Goal: Information Seeking & Learning: Check status

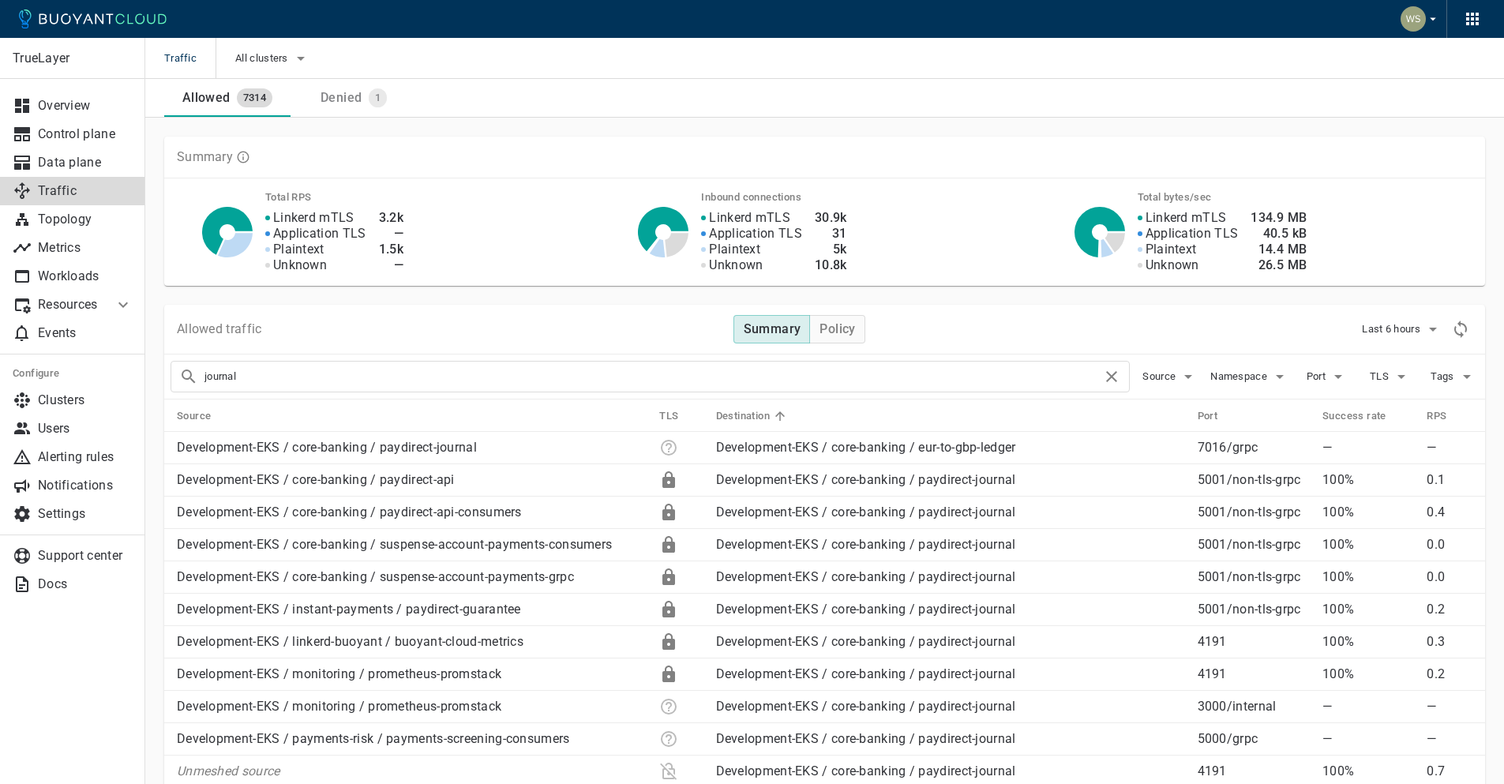
click at [442, 379] on input "journal" at bounding box center [652, 376] width 897 height 22
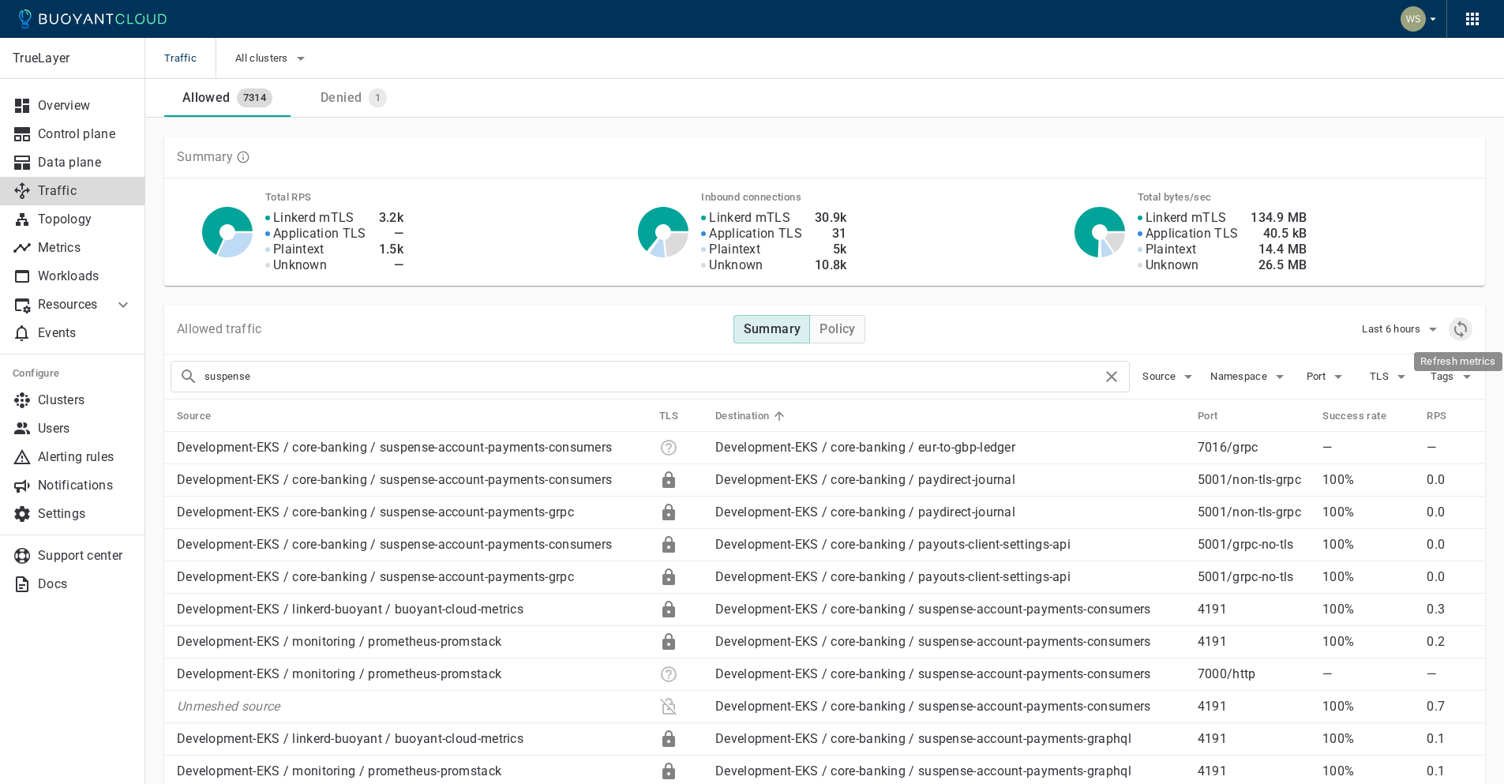
click at [1466, 332] on icon "Refresh metrics" at bounding box center [1460, 329] width 19 height 19
click at [305, 370] on input "suspense" at bounding box center [652, 376] width 897 height 22
drag, startPoint x: 307, startPoint y: 376, endPoint x: 100, endPoint y: 376, distance: 206.8
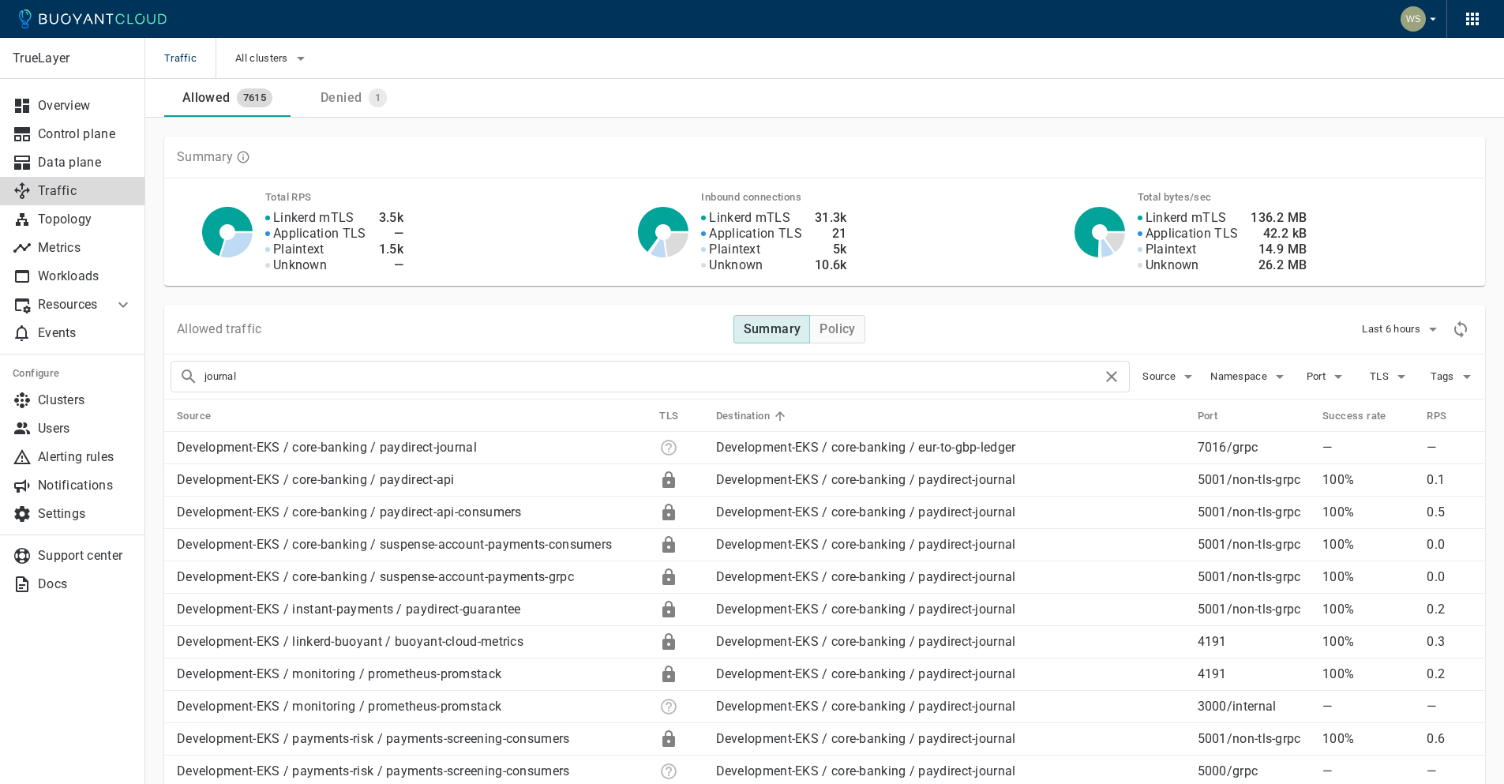
click at [833, 364] on div "journal" at bounding box center [649, 377] width 959 height 32
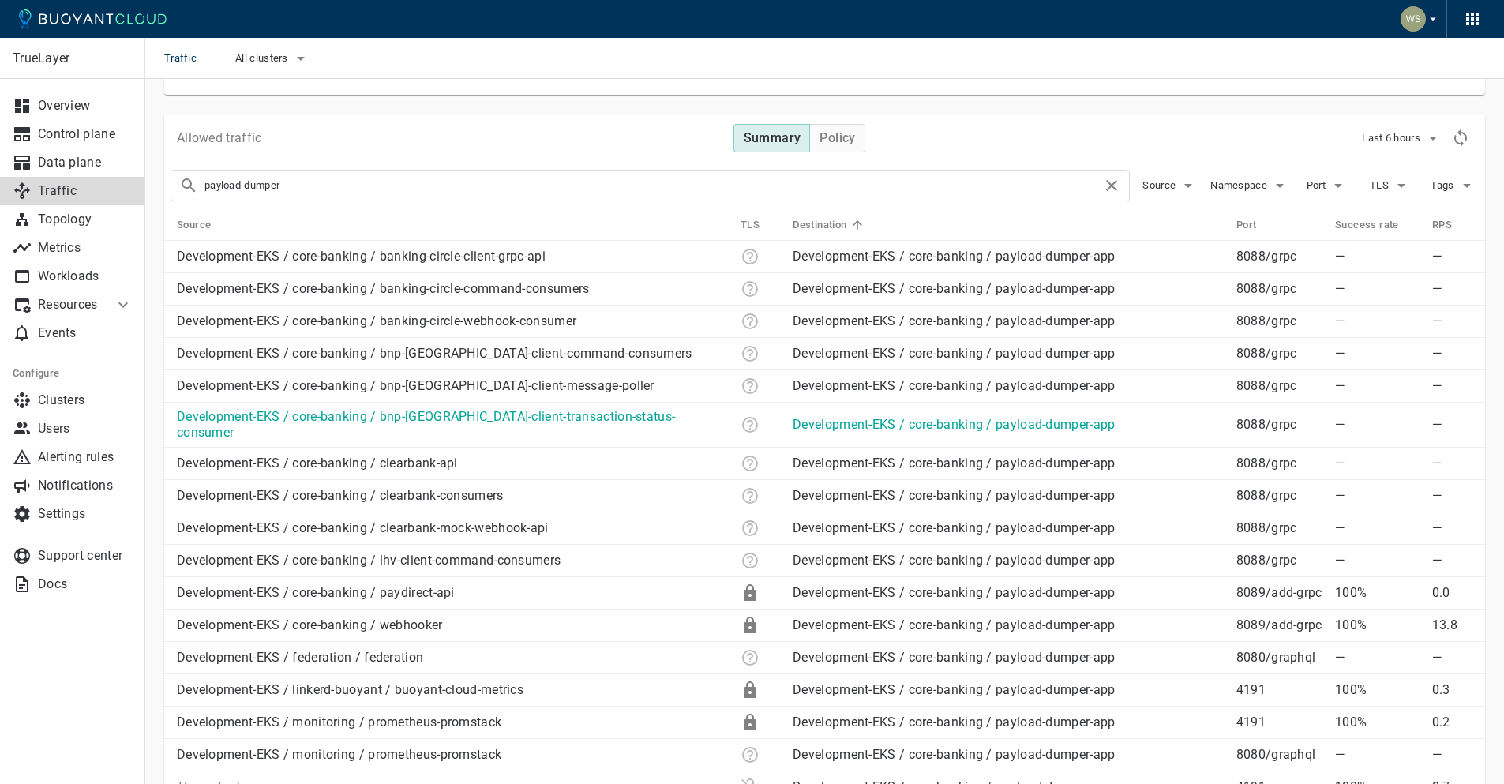
scroll to position [192, 0]
click at [568, 189] on input "payload-dumper" at bounding box center [652, 185] width 897 height 22
click at [847, 178] on input "payload-dumper" at bounding box center [652, 185] width 897 height 22
type input "payments-screening"
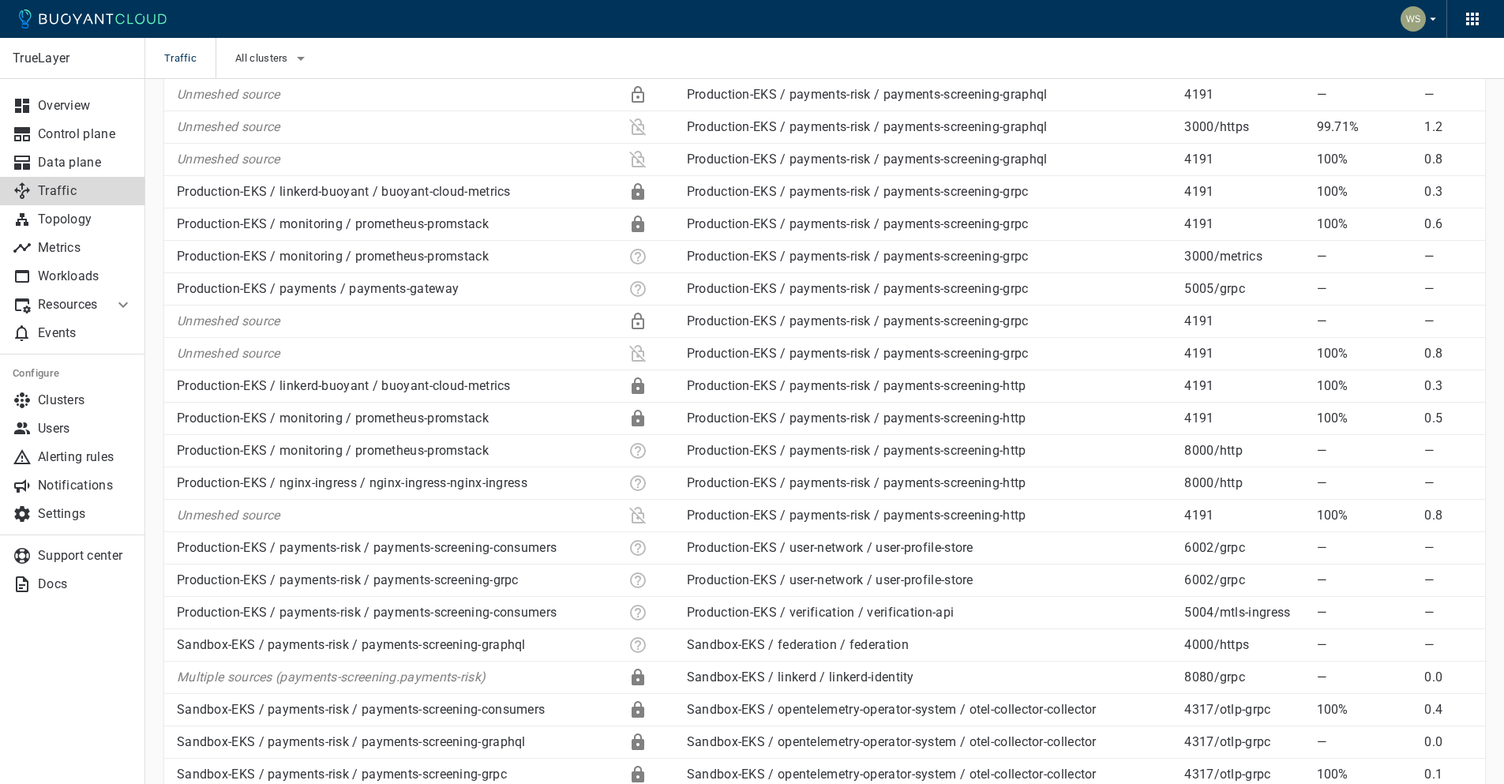
scroll to position [2988, 0]
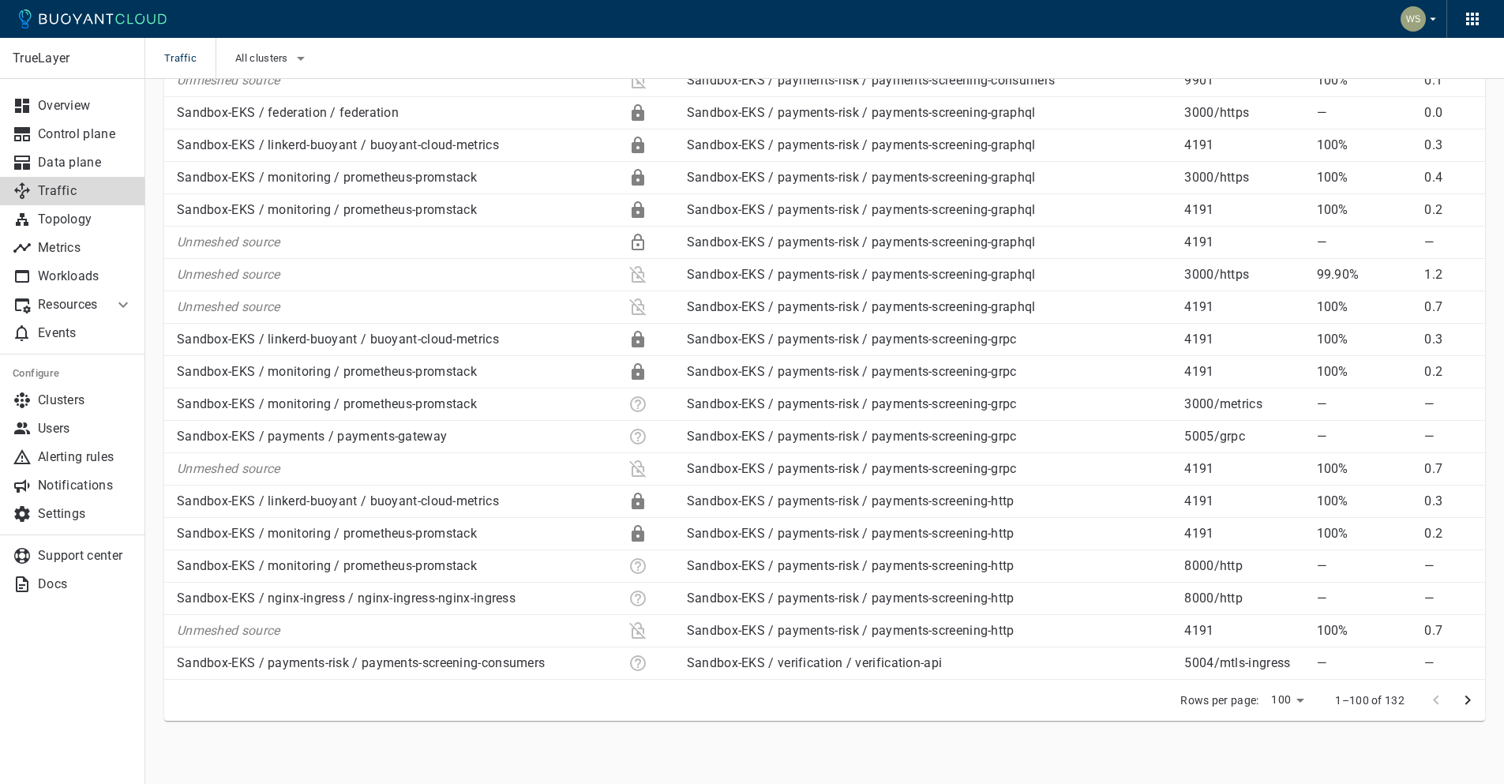
click at [1469, 695] on icon "next page" at bounding box center [1467, 700] width 19 height 19
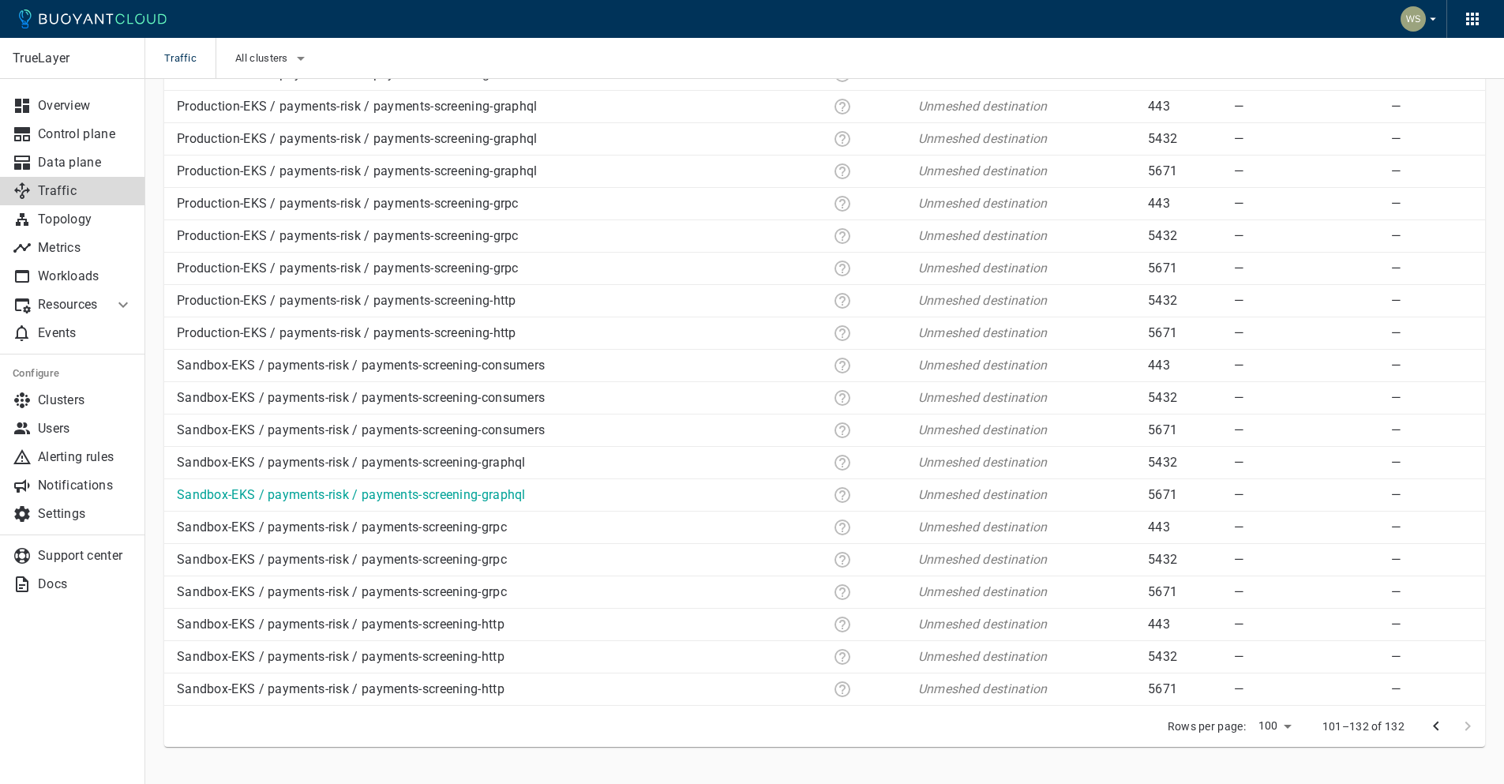
scroll to position [788, 0]
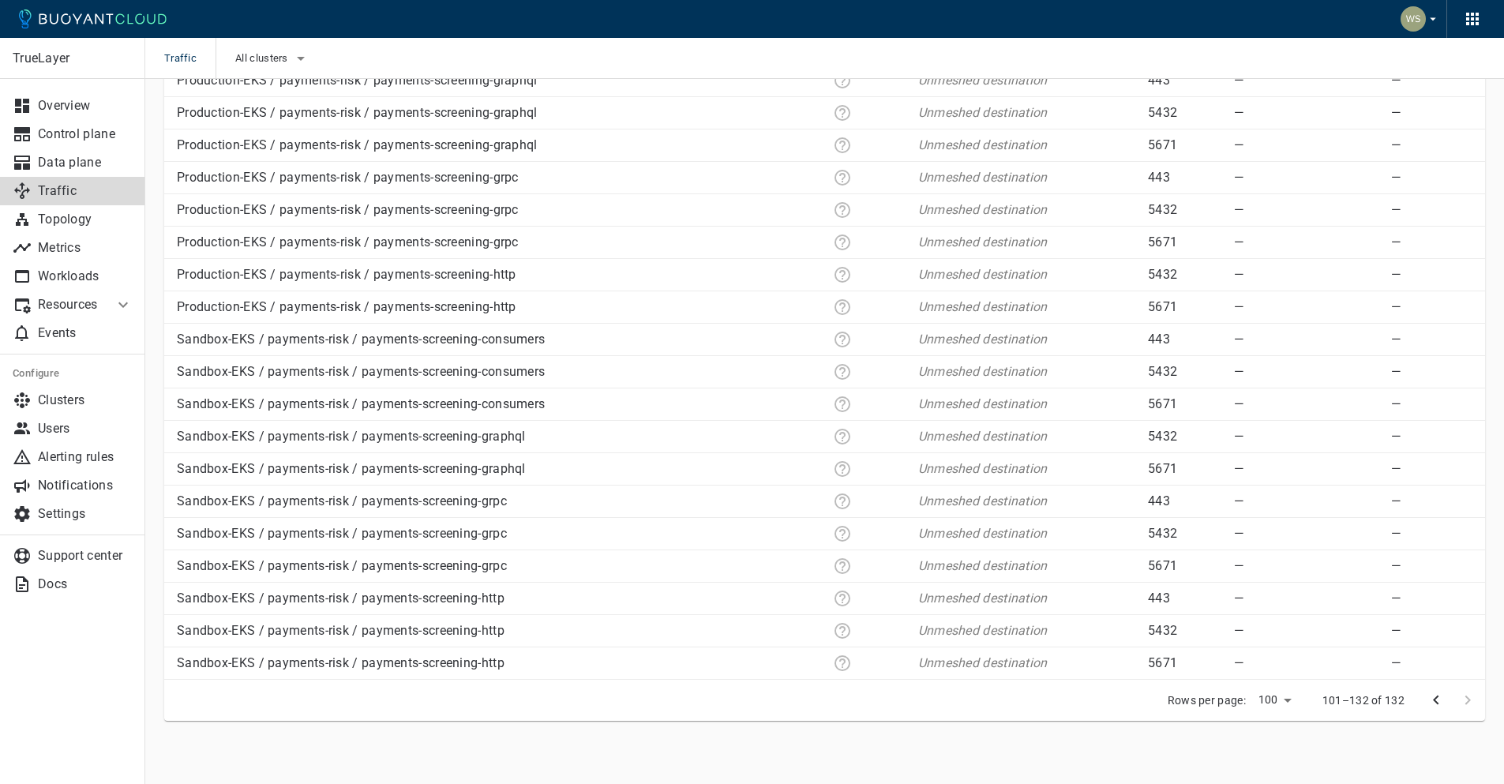
click at [1437, 700] on icon "previous page" at bounding box center [1435, 700] width 19 height 19
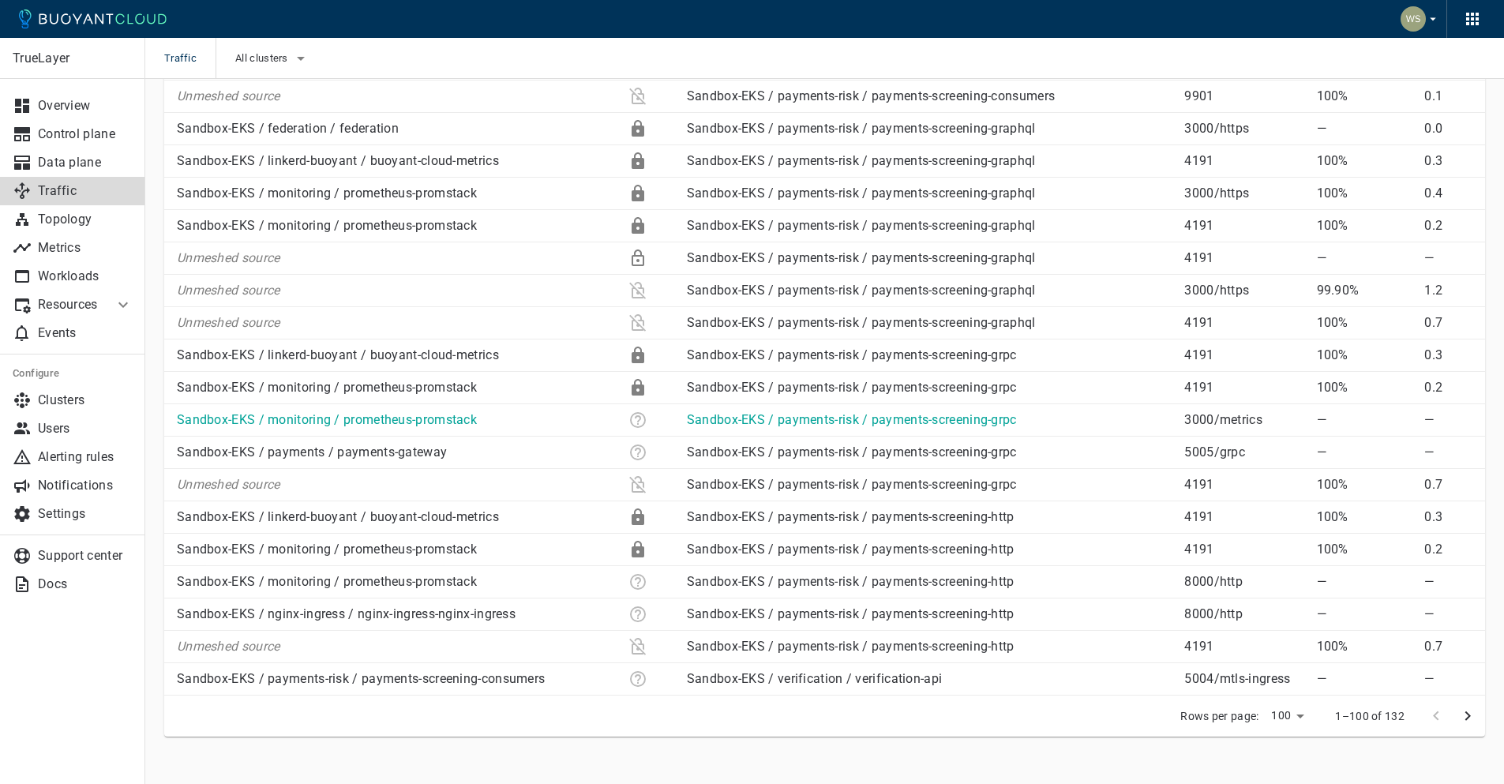
scroll to position [2988, 0]
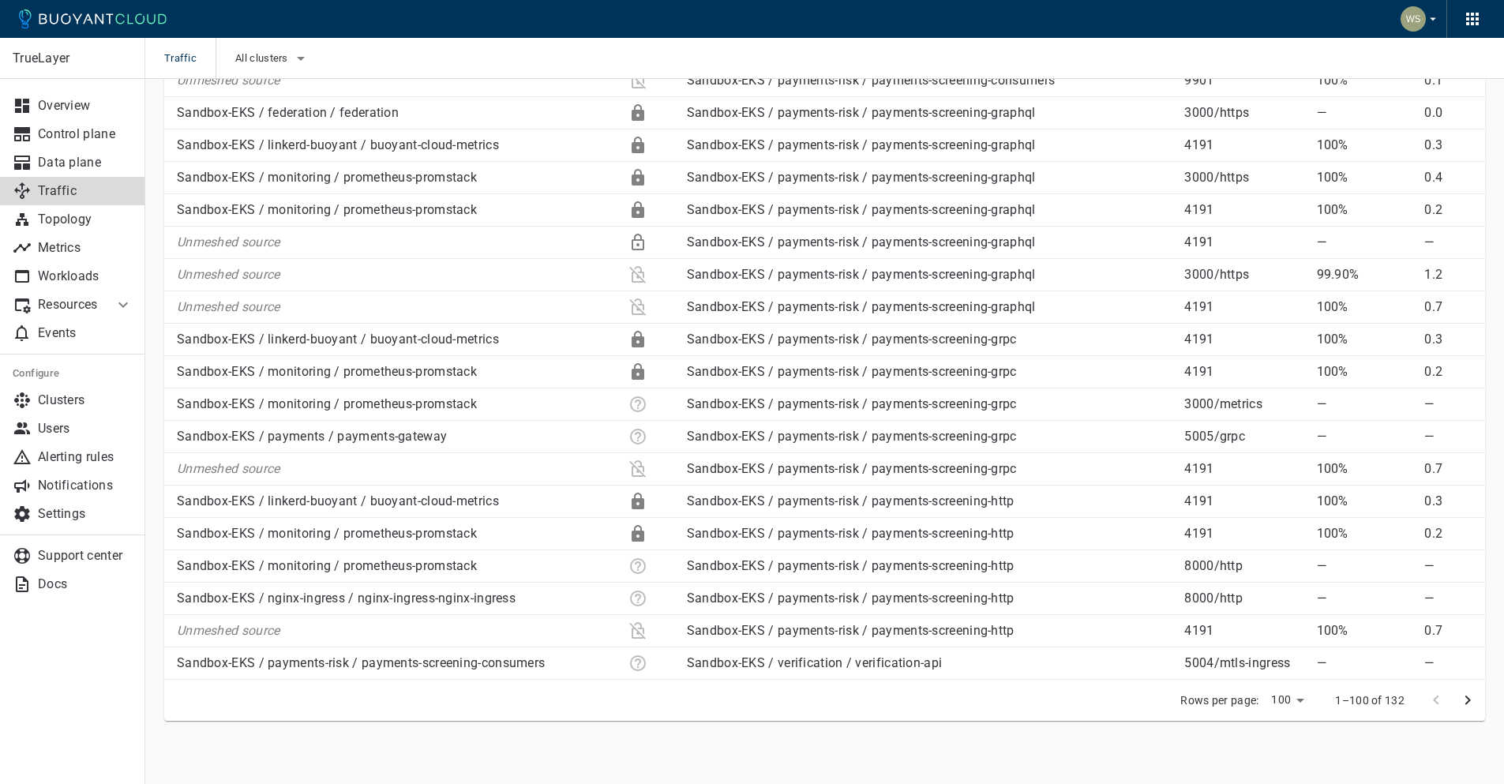
click at [1463, 706] on icon "next page" at bounding box center [1467, 700] width 19 height 19
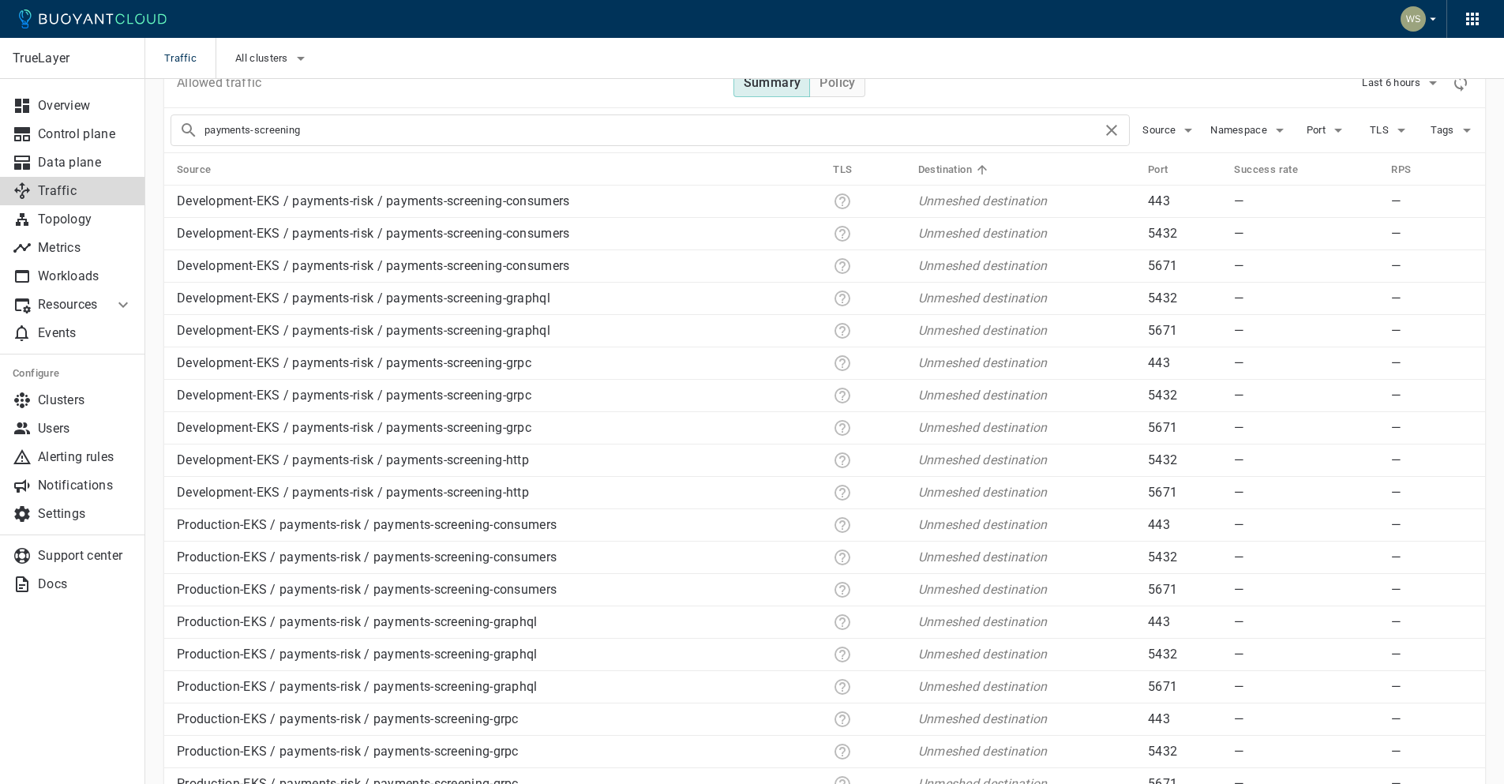
scroll to position [0, 0]
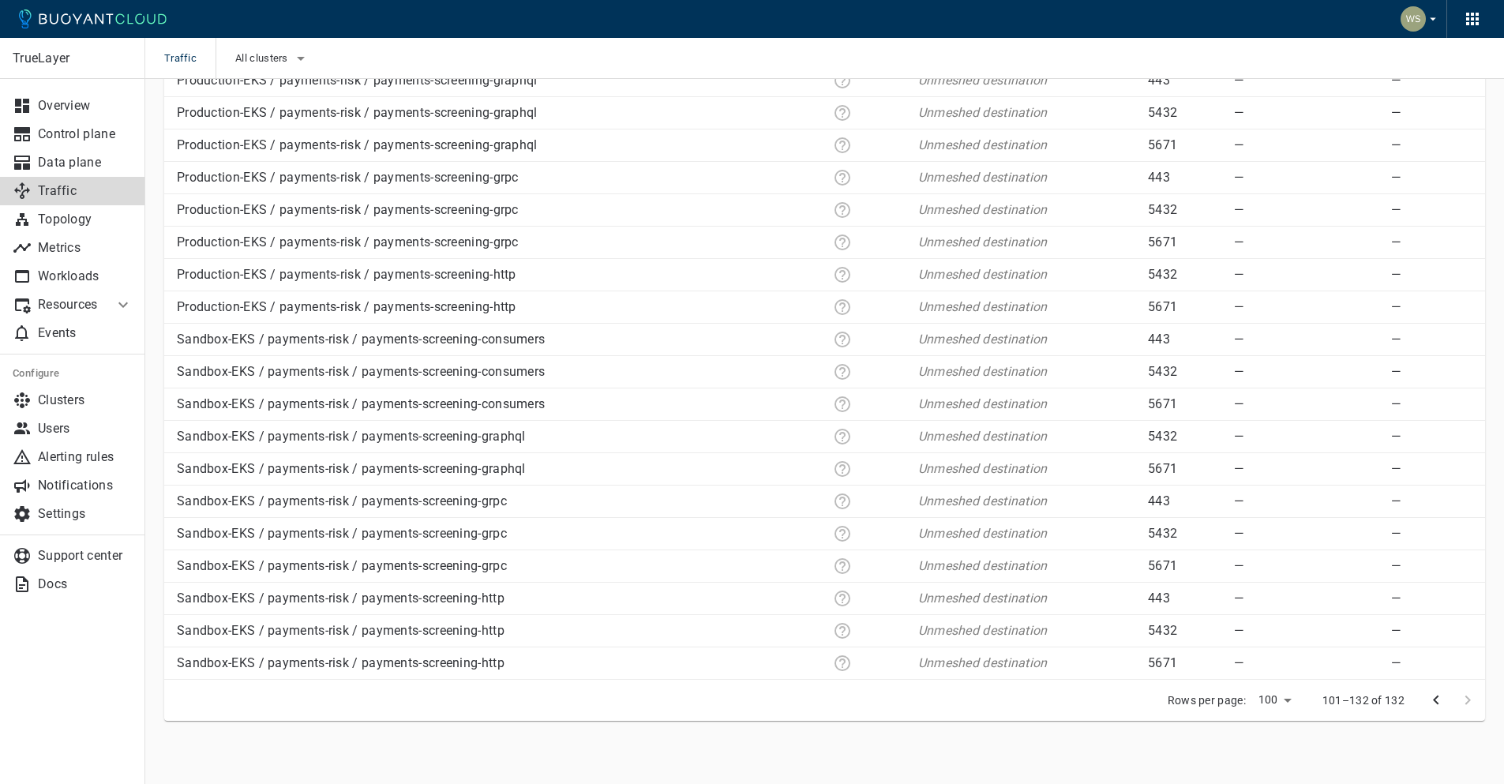
click at [1431, 710] on button "previous page" at bounding box center [1436, 700] width 32 height 32
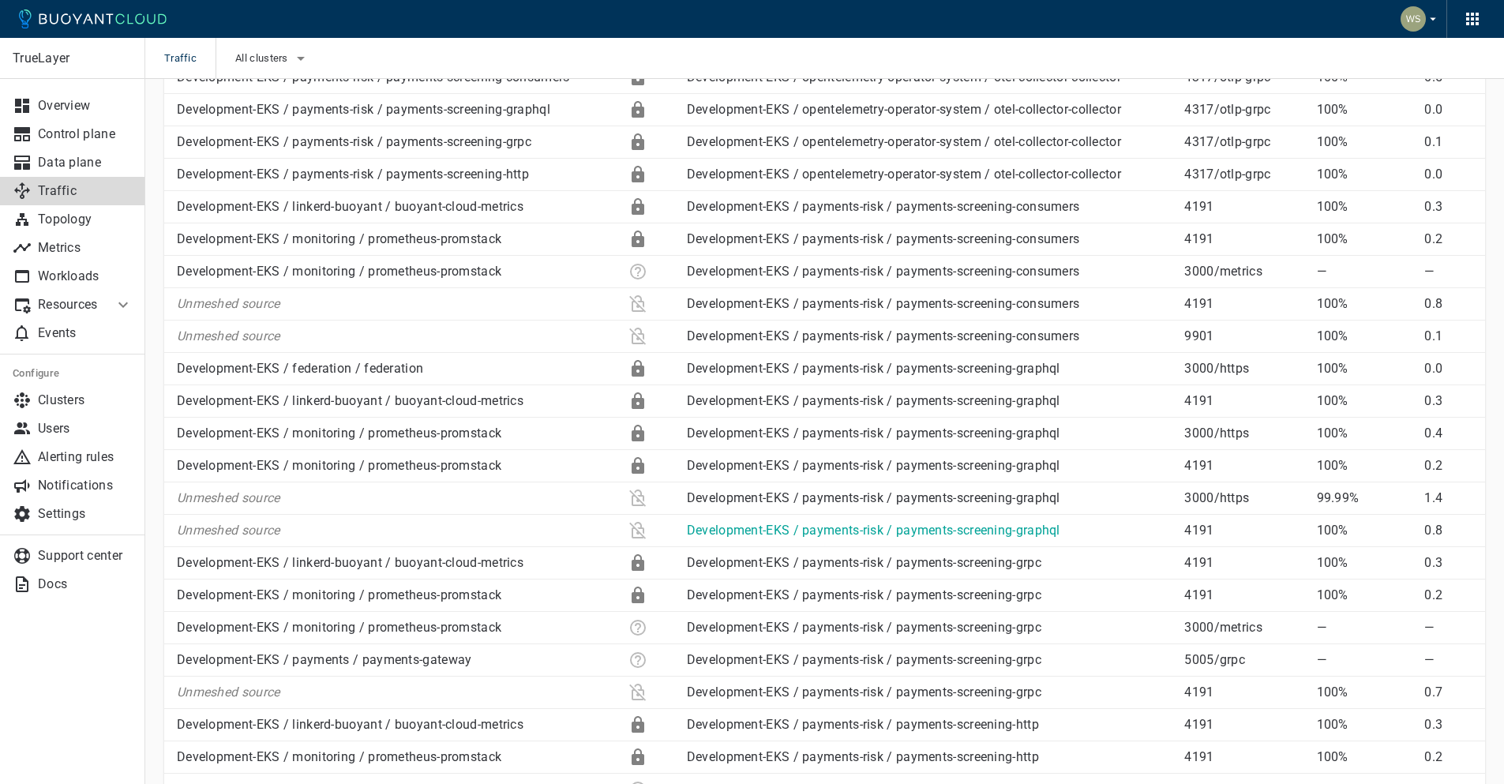
scroll to position [781, 0]
